Goal: Task Accomplishment & Management: Use online tool/utility

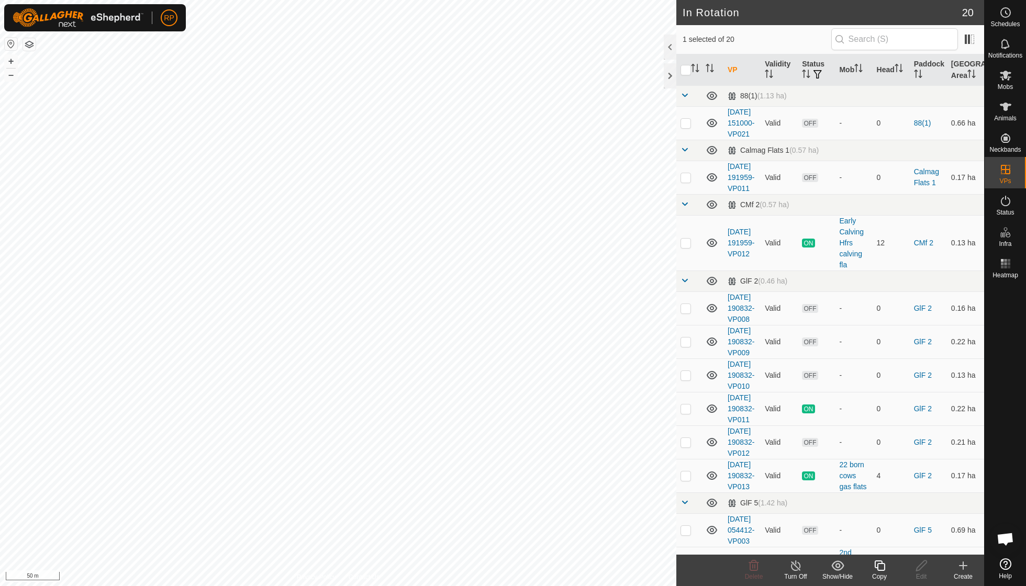
click at [492, 419] on icon at bounding box center [879, 565] width 13 height 13
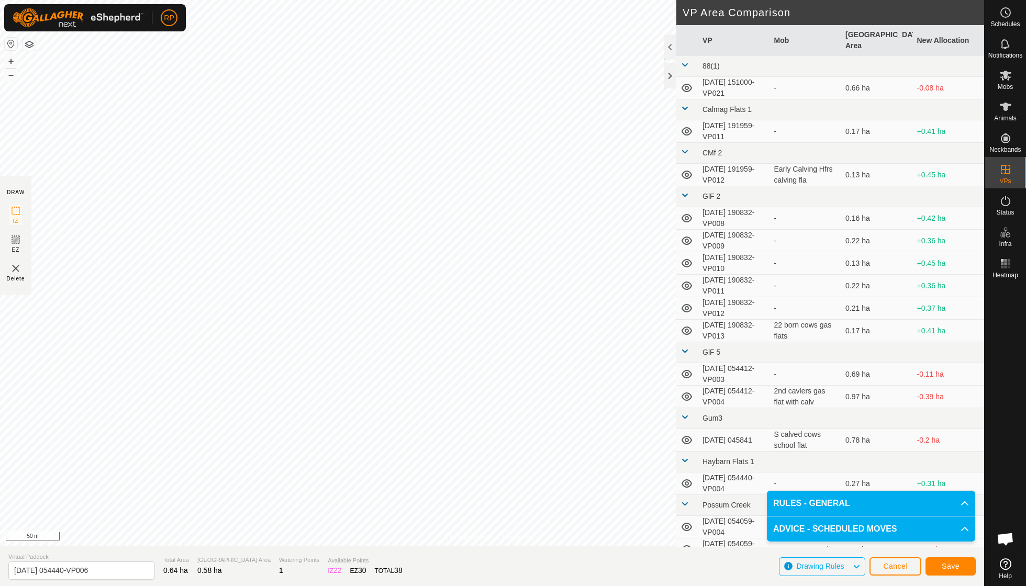
click at [492, 419] on span "Save" at bounding box center [950, 566] width 18 height 8
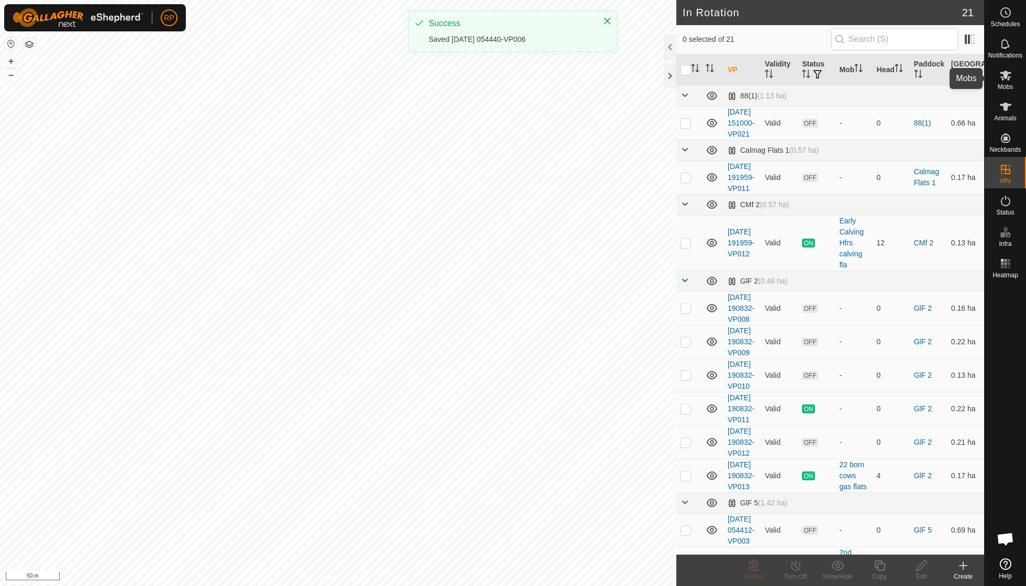
click at [492, 80] on icon at bounding box center [1005, 75] width 13 height 13
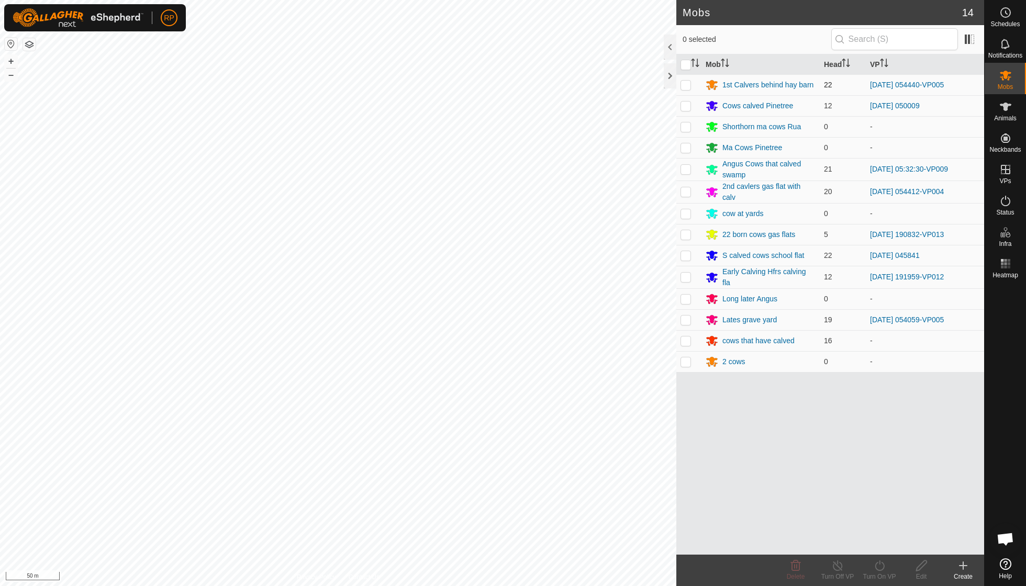
click at [492, 87] on p-checkbox at bounding box center [685, 85] width 10 height 8
checkbox input "true"
click at [492, 419] on icon at bounding box center [878, 565] width 9 height 10
click at [492, 419] on link "Now" at bounding box center [911, 542] width 104 height 21
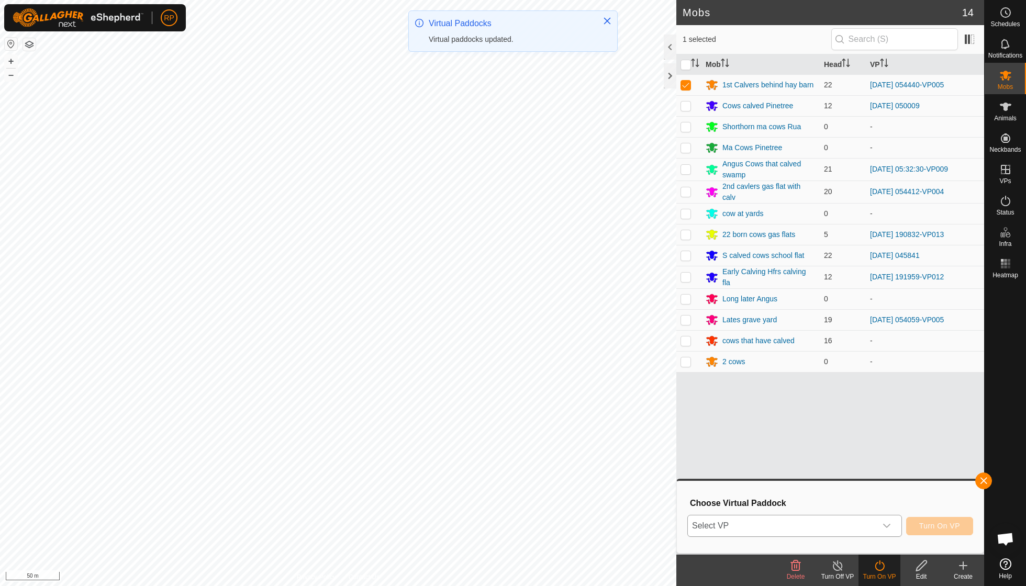
click at [492, 419] on icon "dropdown trigger" at bounding box center [886, 526] width 8 height 8
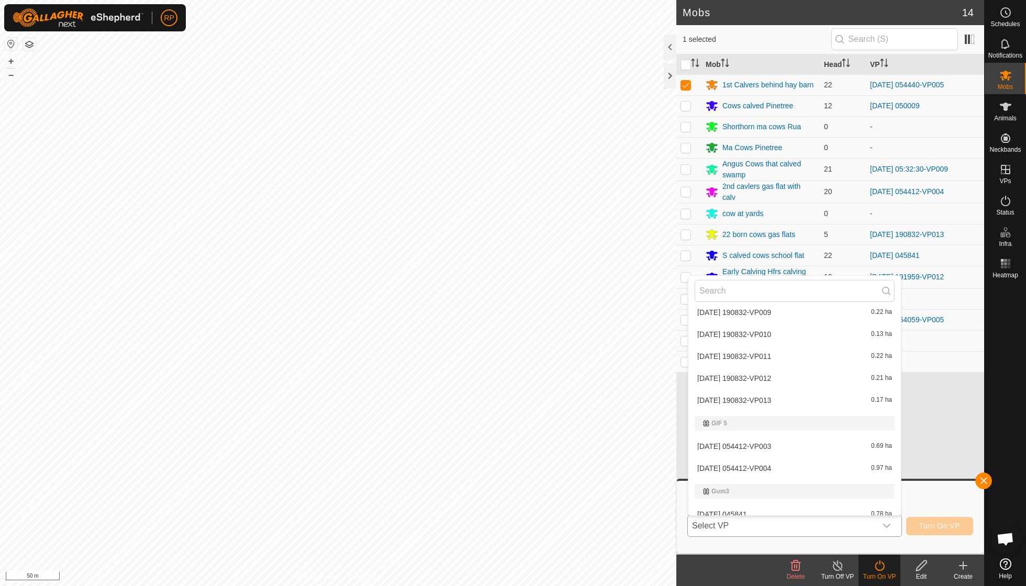
scroll to position [368, 0]
click at [492, 417] on li "[DATE] 054440-VP006 0.58 ha" at bounding box center [794, 424] width 212 height 21
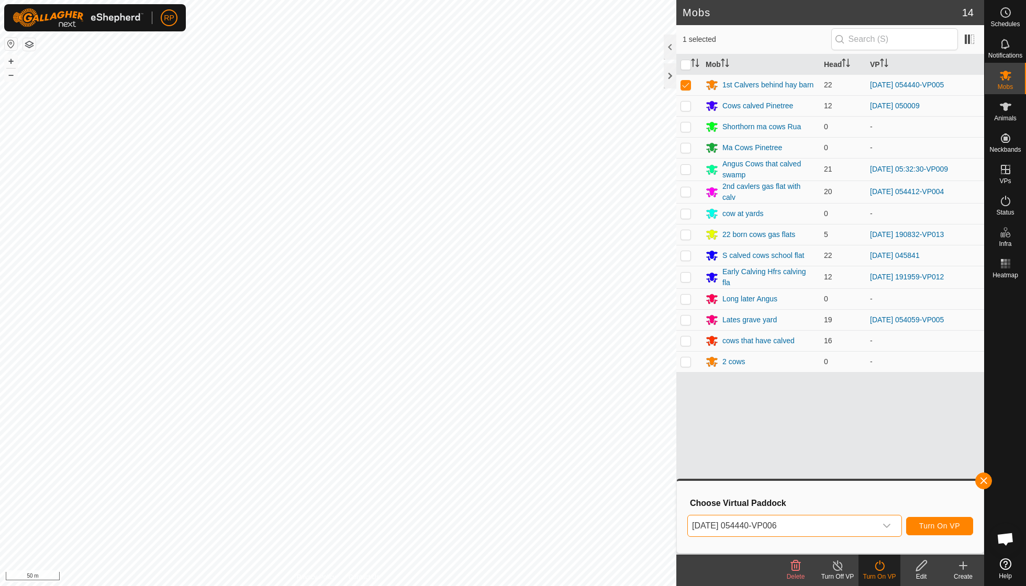
click at [492, 419] on span "Turn On VP" at bounding box center [939, 526] width 41 height 8
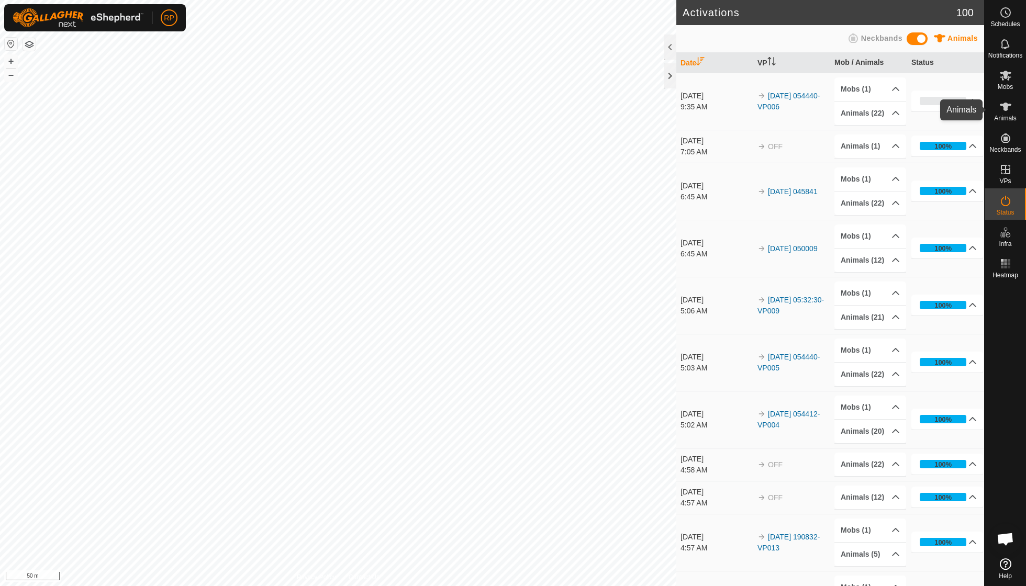
click at [492, 113] on es-animals-svg-icon at bounding box center [1005, 106] width 19 height 17
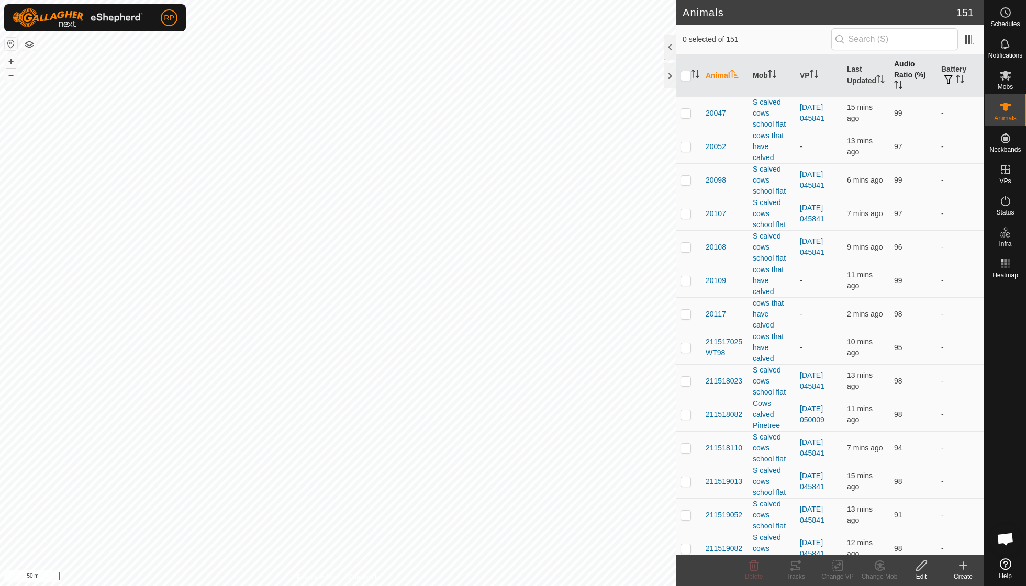
click at [492, 76] on th "Audio Ratio (%)" at bounding box center [913, 75] width 47 height 42
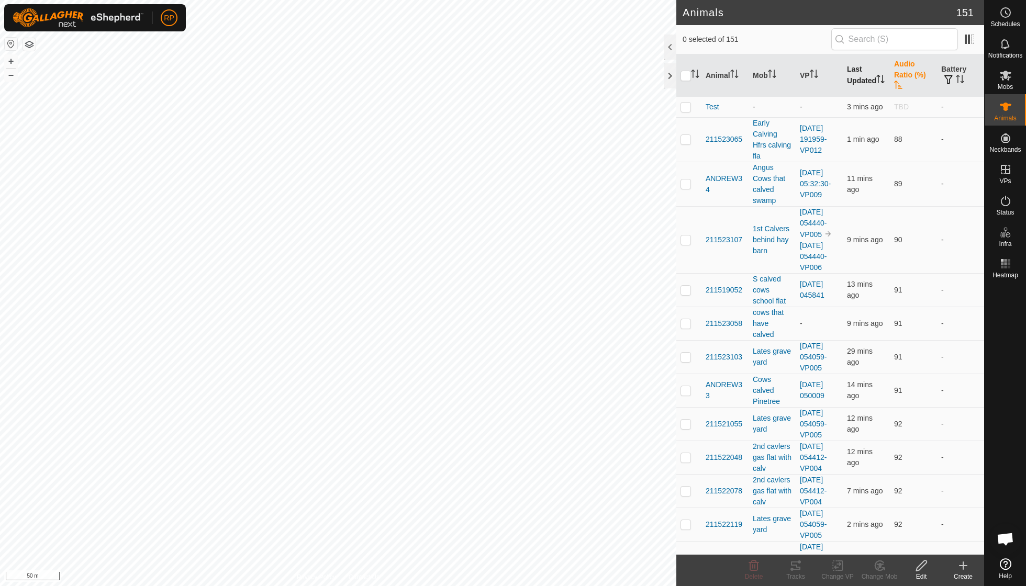
click at [492, 80] on th "Last Updated" at bounding box center [865, 75] width 47 height 42
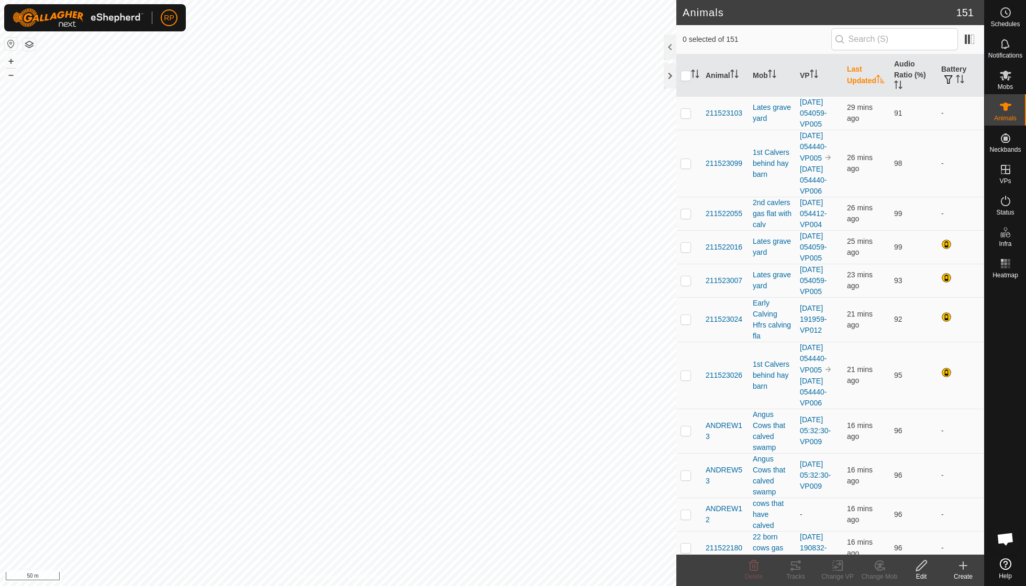
click at [492, 78] on th "Last Updated" at bounding box center [865, 75] width 47 height 42
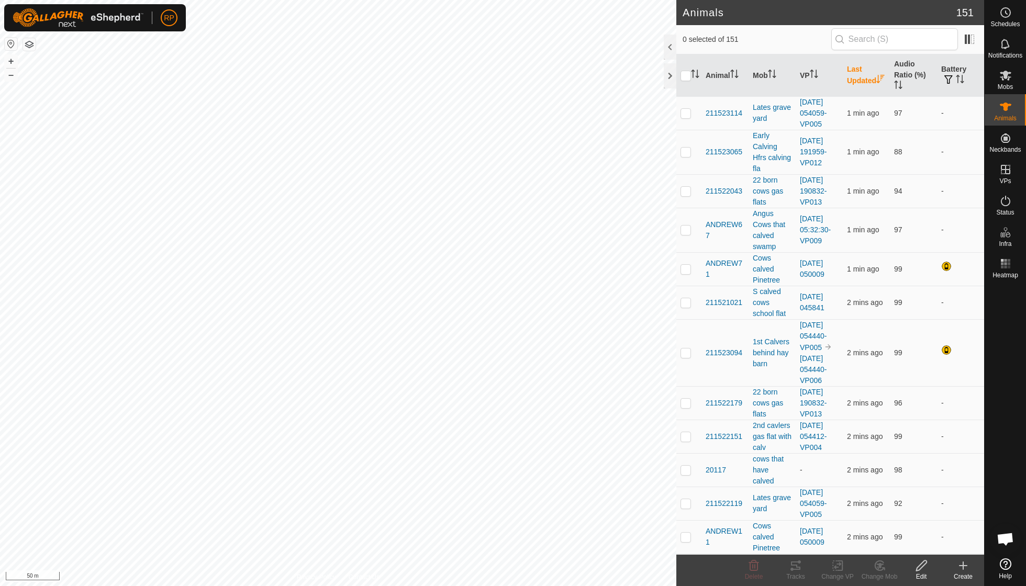
click at [492, 78] on th "Last Updated" at bounding box center [865, 75] width 47 height 42
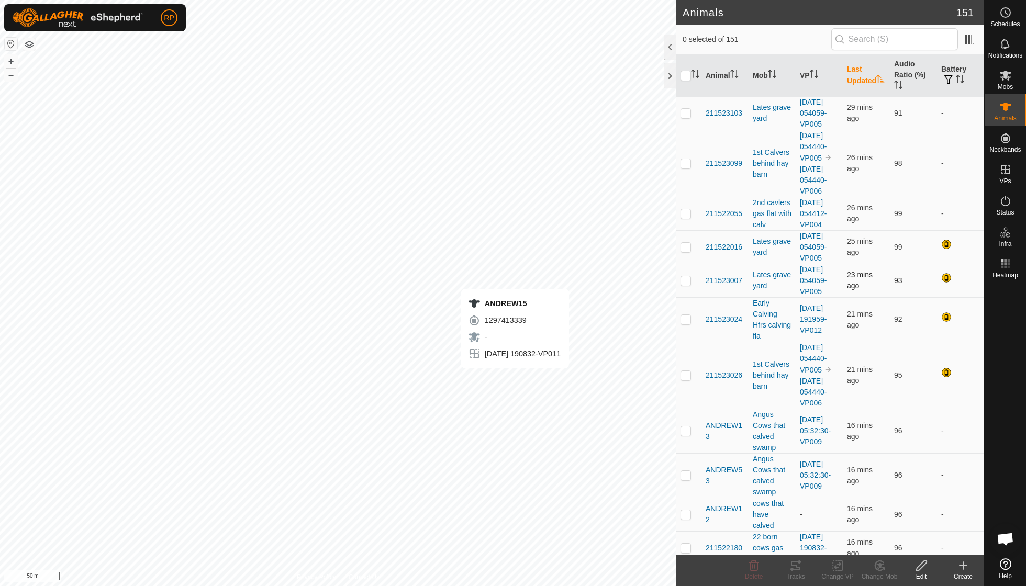
checkbox input "true"
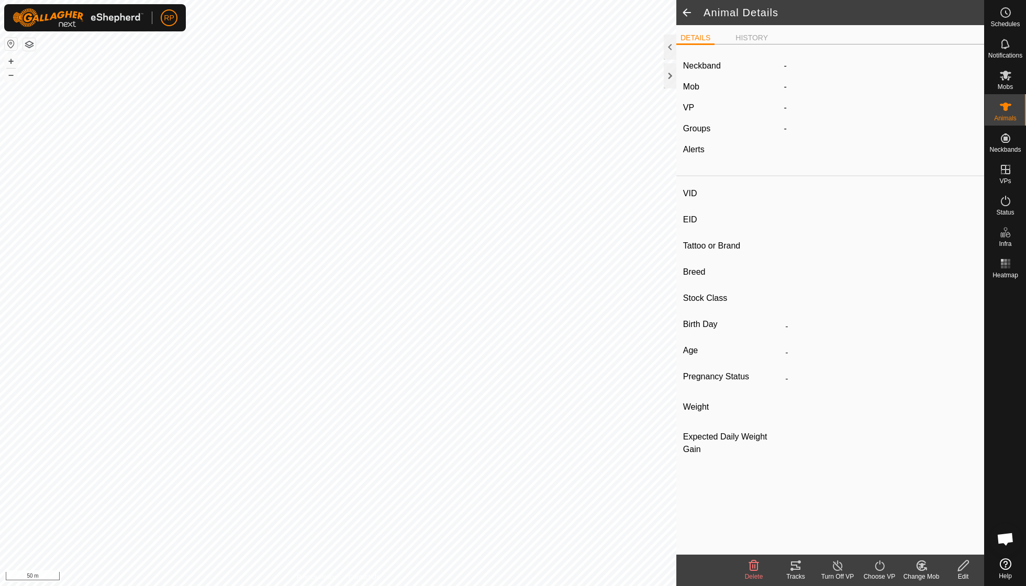
type input "ANDREW15"
type input "-"
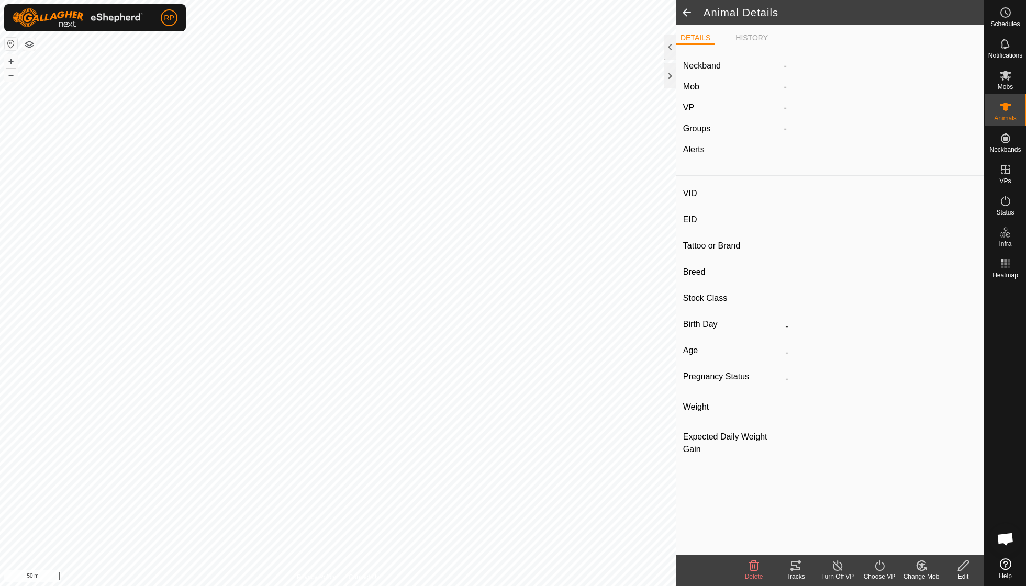
type input "-"
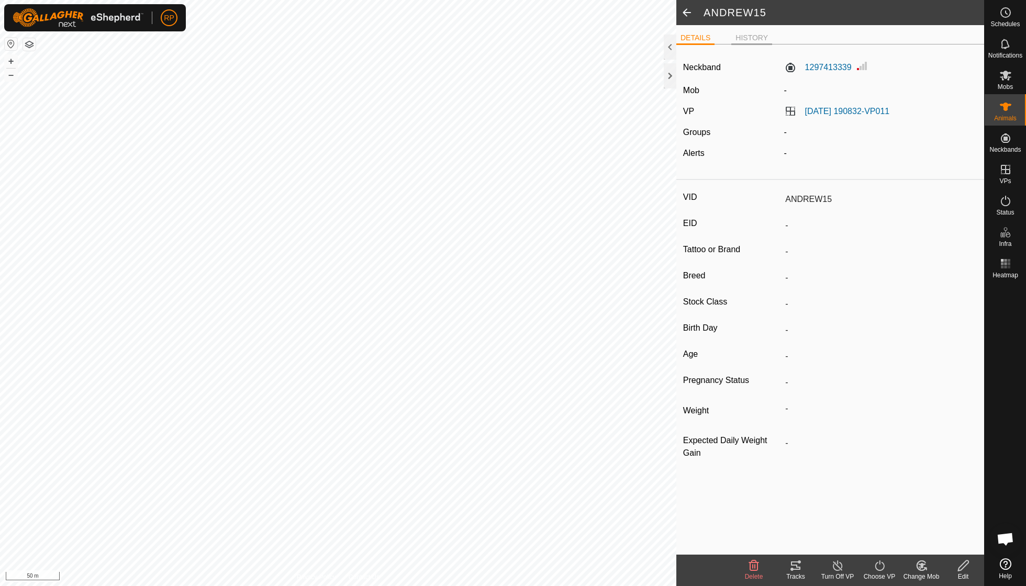
click at [492, 35] on li "HISTORY" at bounding box center [751, 38] width 41 height 13
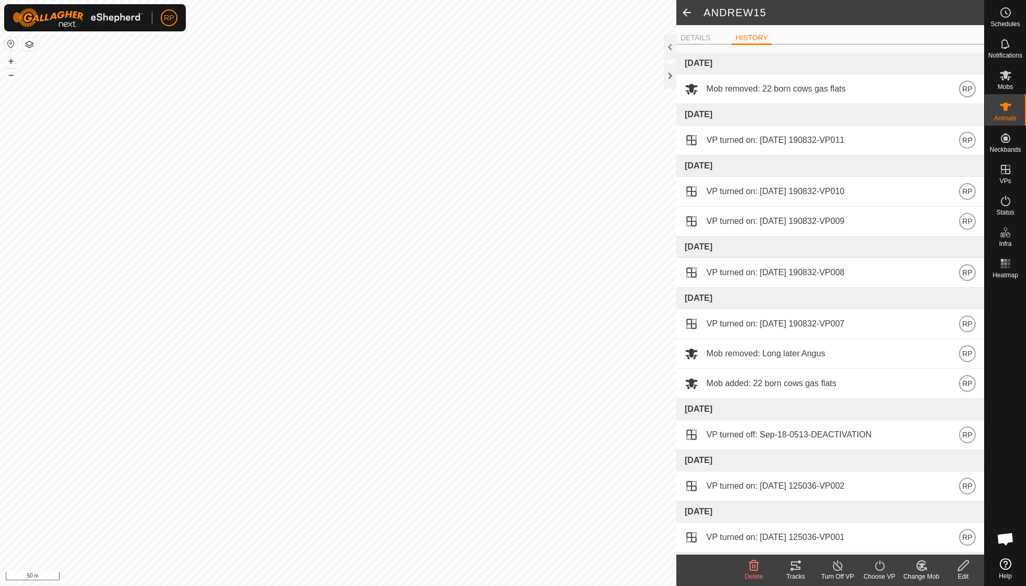
click at [492, 419] on turn-off-svg-icon at bounding box center [837, 565] width 42 height 13
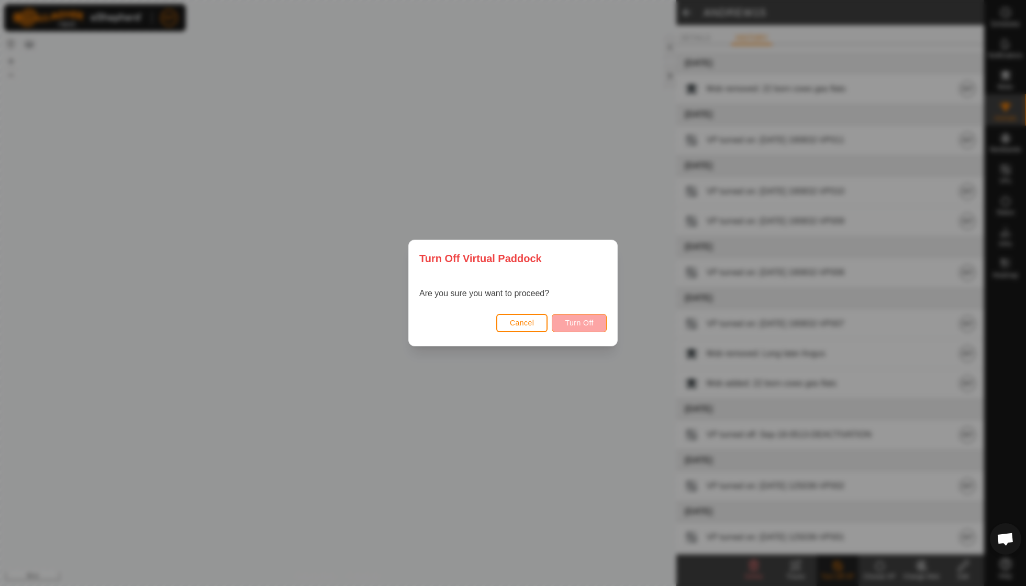
click at [492, 322] on span "Turn Off" at bounding box center [579, 323] width 29 height 8
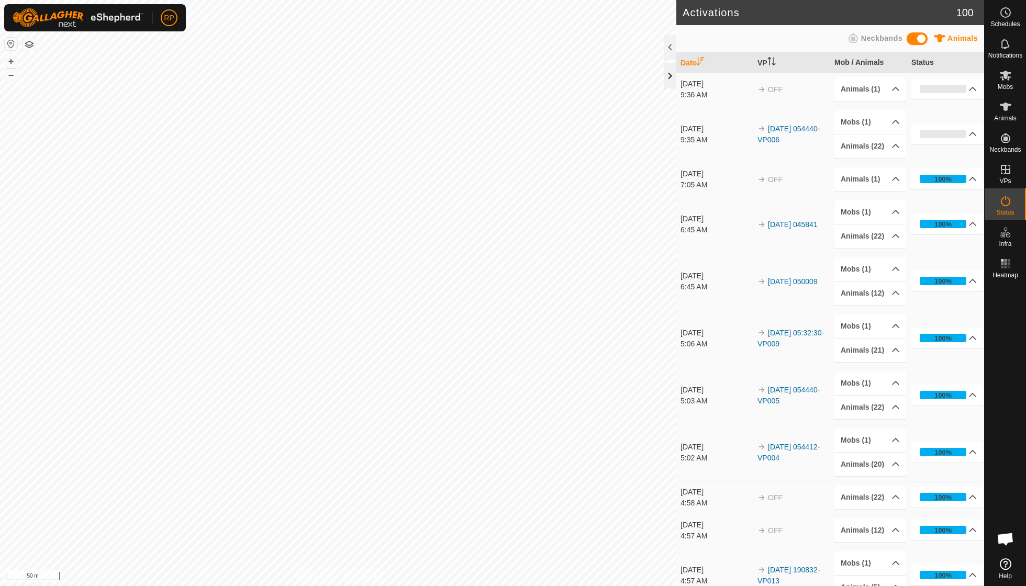
click at [492, 75] on div at bounding box center [670, 75] width 13 height 25
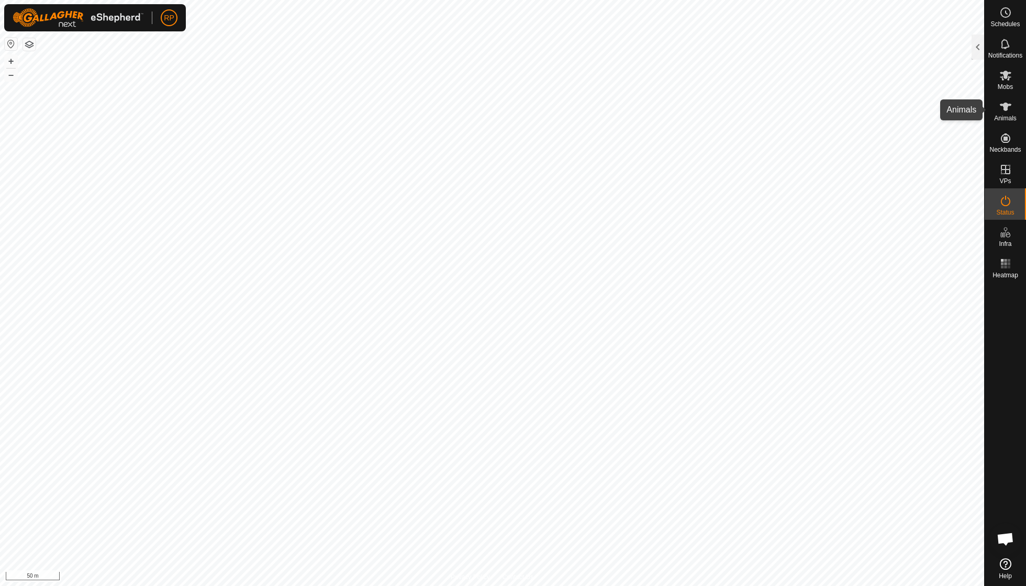
click at [492, 112] on icon at bounding box center [1005, 106] width 13 height 13
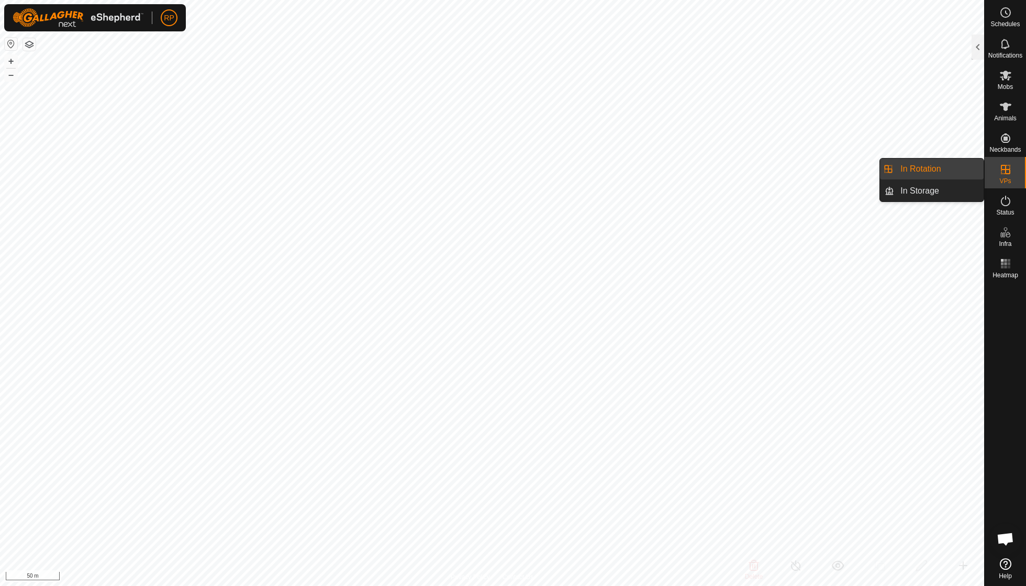
click at [492, 166] on link "In Rotation" at bounding box center [938, 169] width 89 height 21
click at [492, 46] on div at bounding box center [977, 47] width 13 height 25
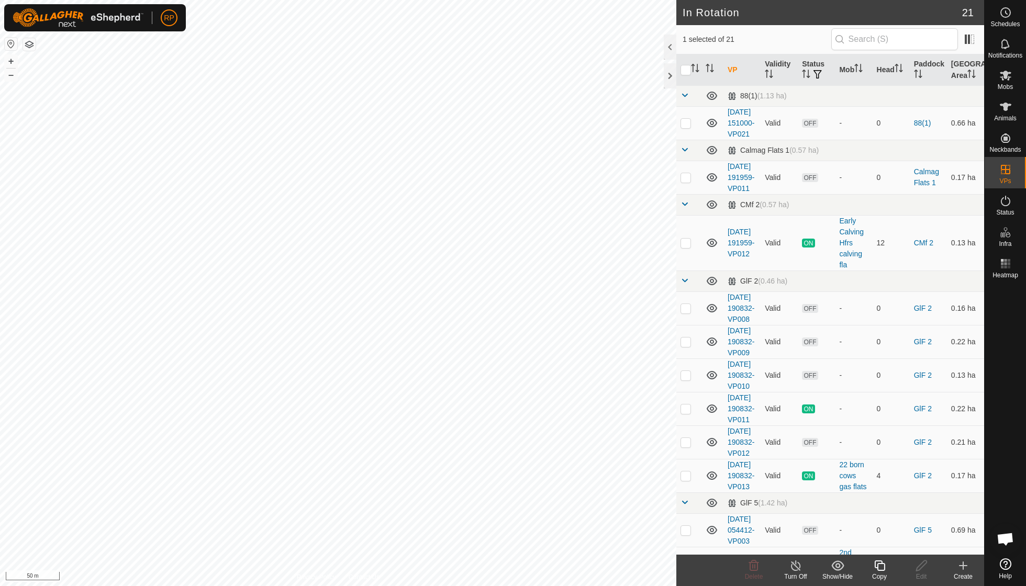
click at [492, 419] on icon at bounding box center [879, 565] width 13 height 13
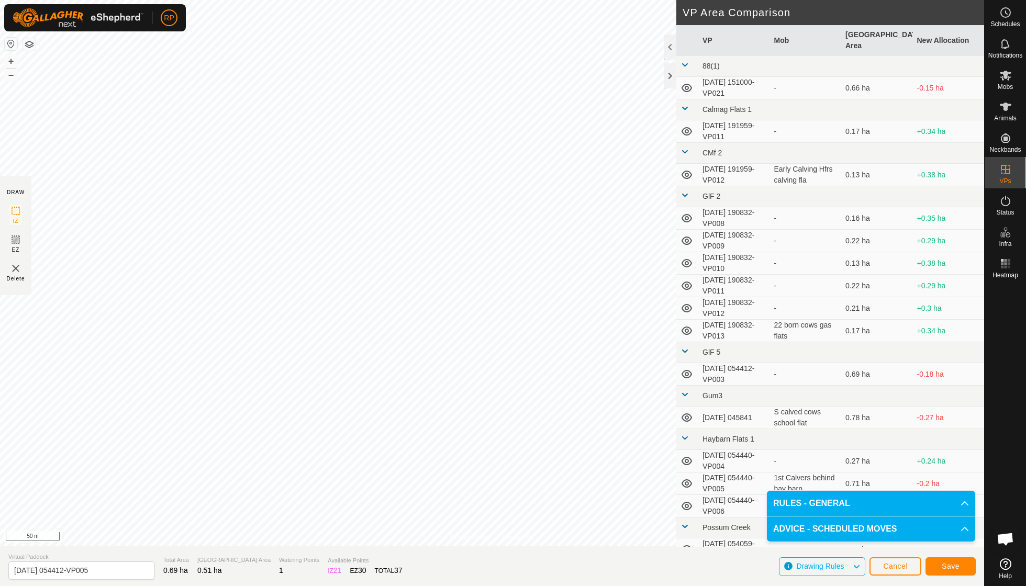
click at [492, 419] on span "Save" at bounding box center [950, 566] width 18 height 8
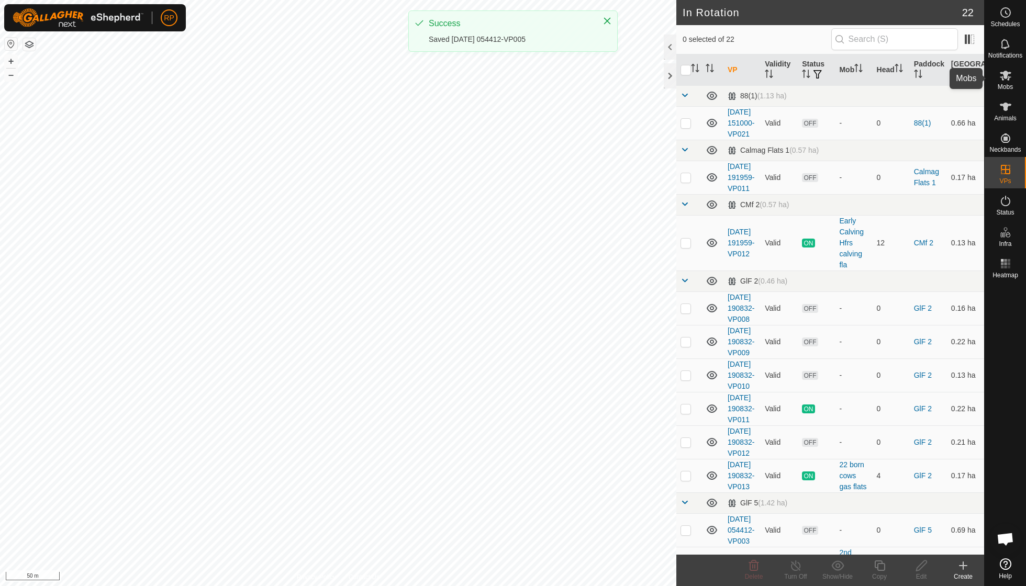
click at [492, 75] on icon at bounding box center [1005, 75] width 13 height 13
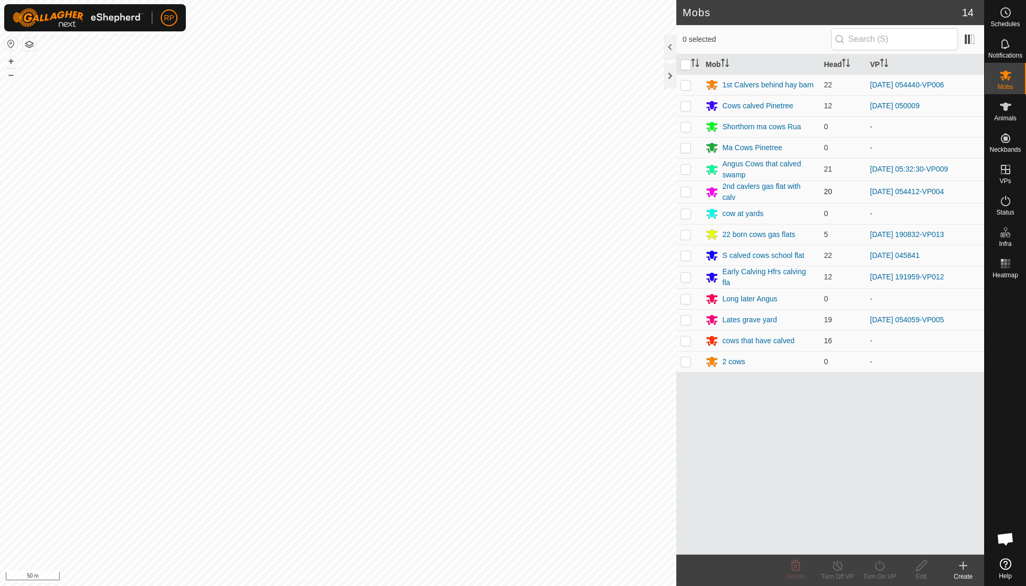
click at [492, 193] on p-checkbox at bounding box center [685, 191] width 10 height 8
checkbox input "true"
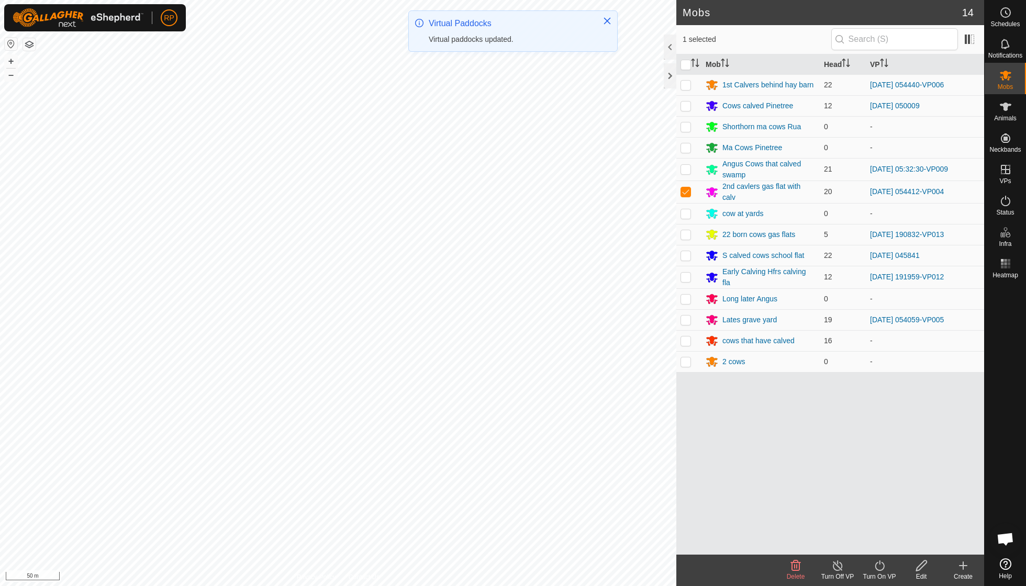
click at [492, 419] on icon at bounding box center [879, 565] width 13 height 13
click at [492, 419] on link "Now" at bounding box center [911, 542] width 104 height 21
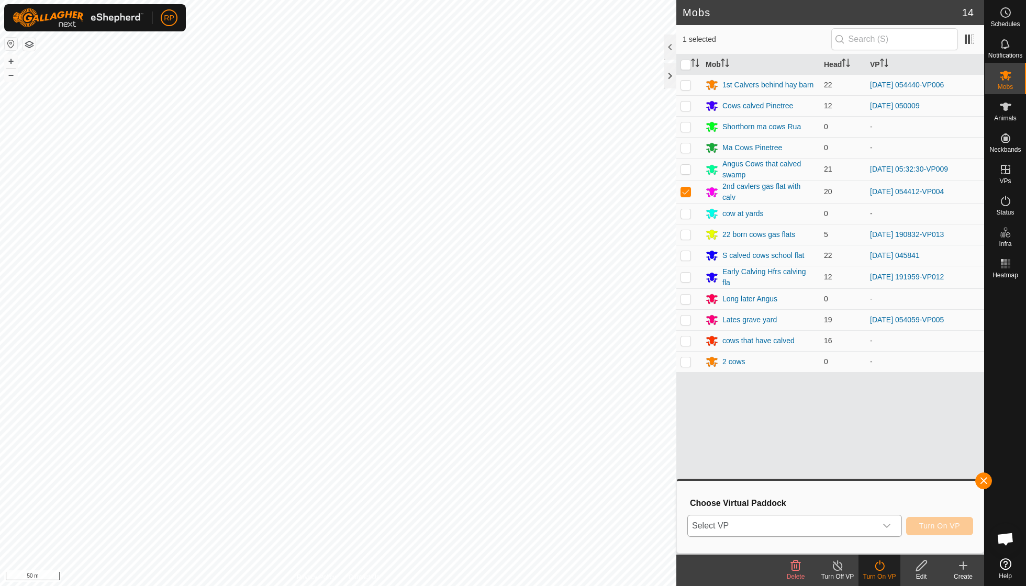
click at [492, 419] on icon "dropdown trigger" at bounding box center [886, 526] width 8 height 8
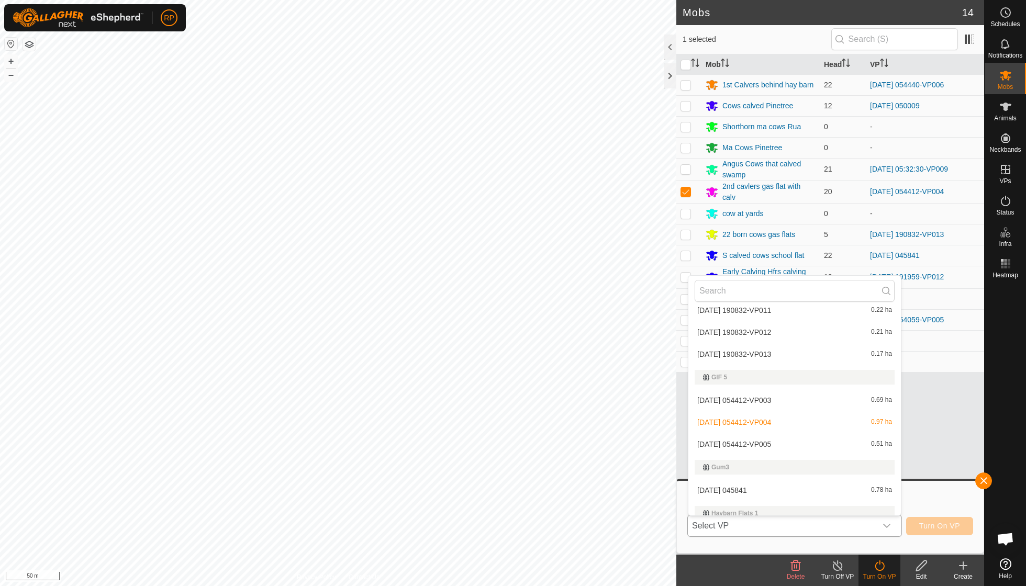
scroll to position [239, 0]
click at [492, 419] on li "[DATE] 054412-VP005 0.51 ha" at bounding box center [794, 440] width 212 height 21
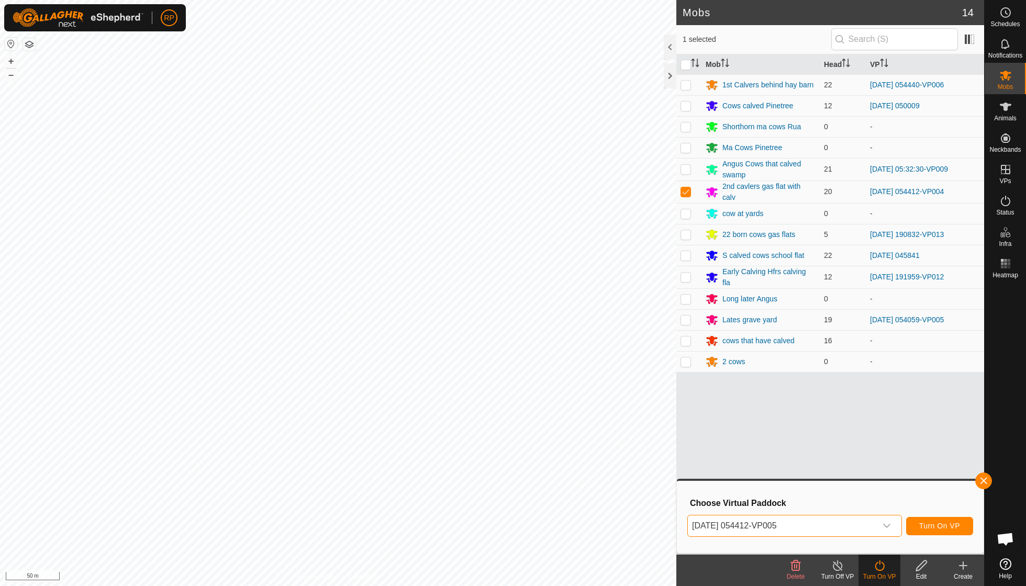
click at [492, 419] on button "Turn On VP" at bounding box center [939, 526] width 67 height 18
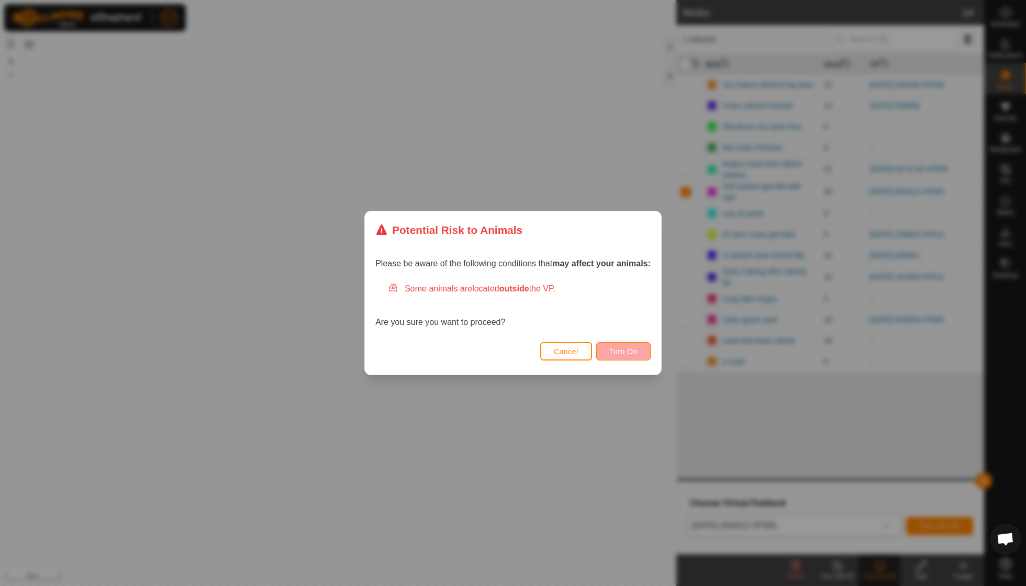
click at [492, 350] on span "Turn On" at bounding box center [623, 351] width 28 height 8
